Goal: Information Seeking & Learning: Learn about a topic

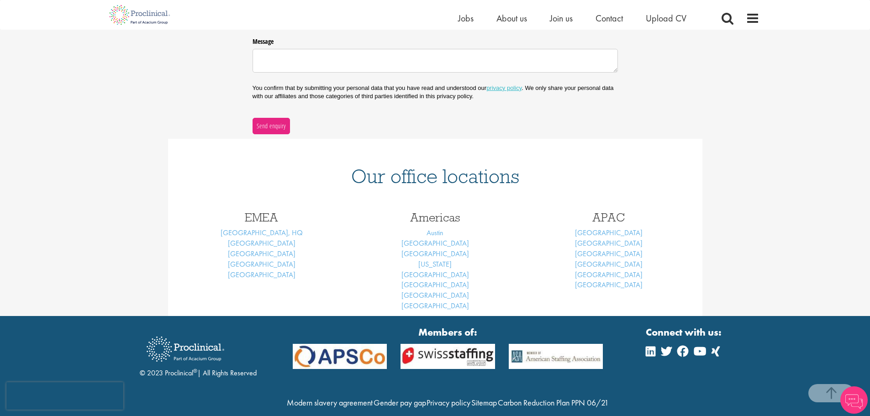
scroll to position [275, 0]
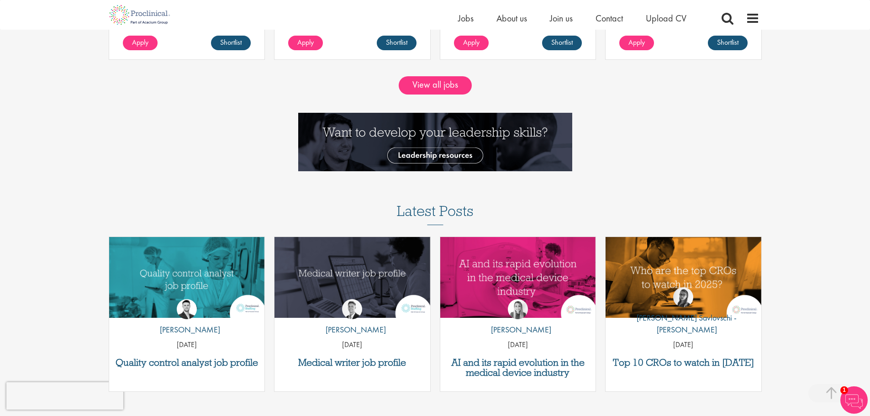
scroll to position [1025, 0]
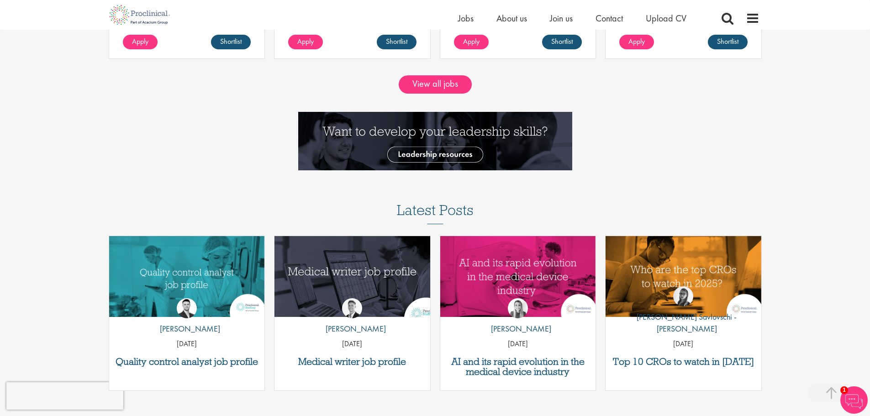
click at [340, 277] on img "Link to a post" at bounding box center [352, 276] width 187 height 97
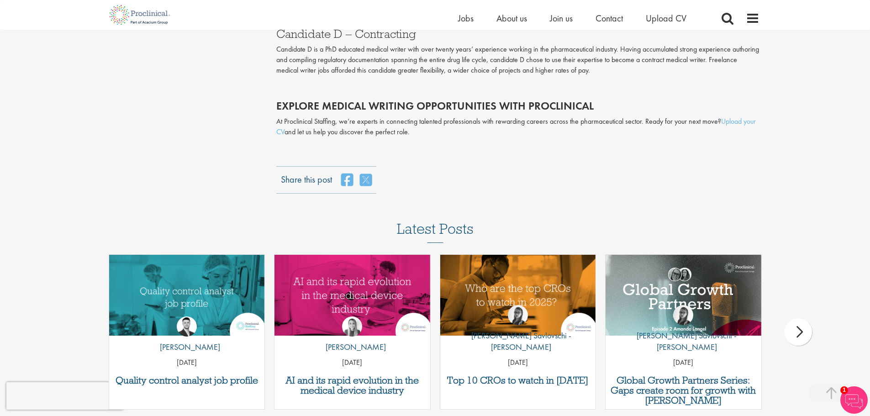
scroll to position [1873, 0]
